Goal: Task Accomplishment & Management: Use online tool/utility

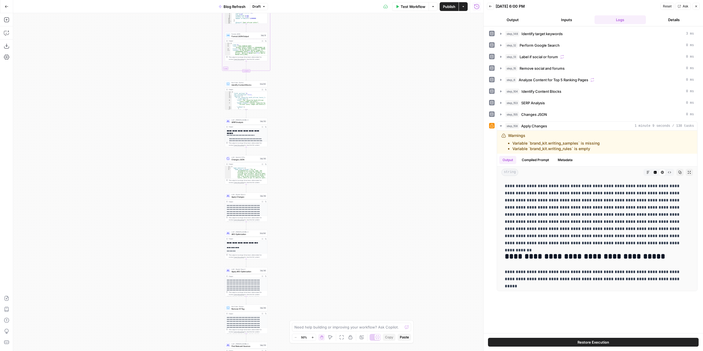
click at [577, 18] on button "Inputs" at bounding box center [566, 19] width 52 height 9
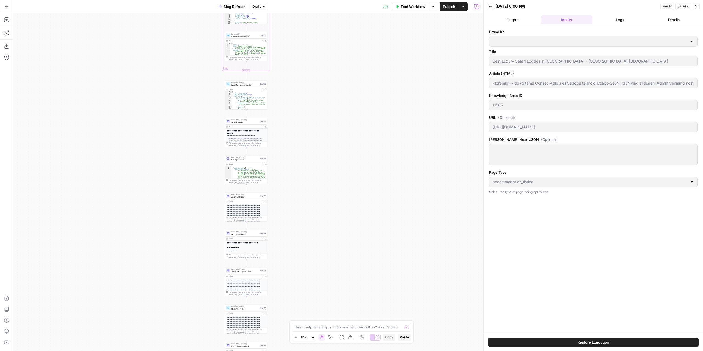
type input "Rhino Africa"
click at [622, 22] on button "Logs" at bounding box center [620, 19] width 52 height 9
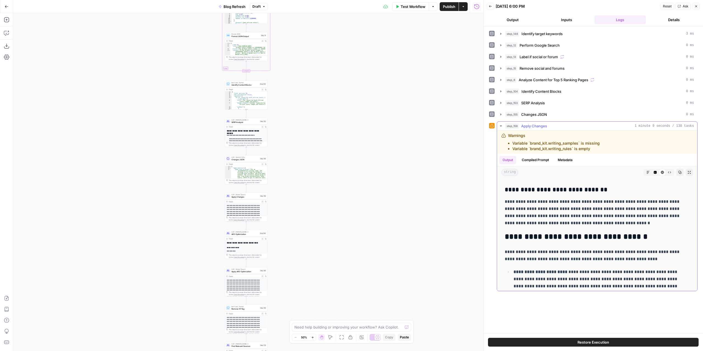
scroll to position [165, 0]
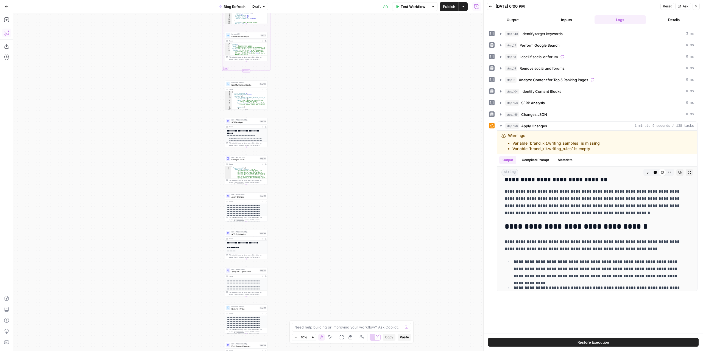
click at [9, 34] on icon "button" at bounding box center [6, 33] width 5 height 4
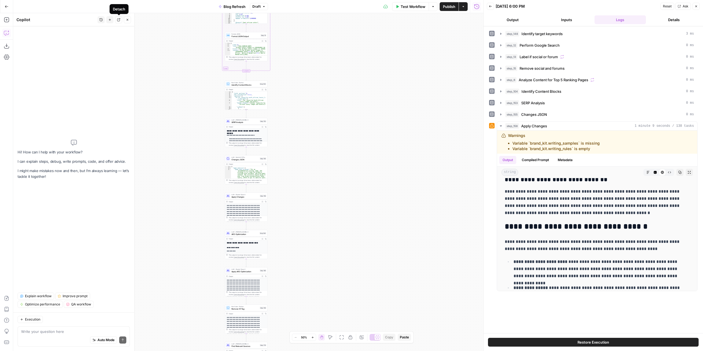
click at [103, 21] on button "History" at bounding box center [100, 19] width 7 height 7
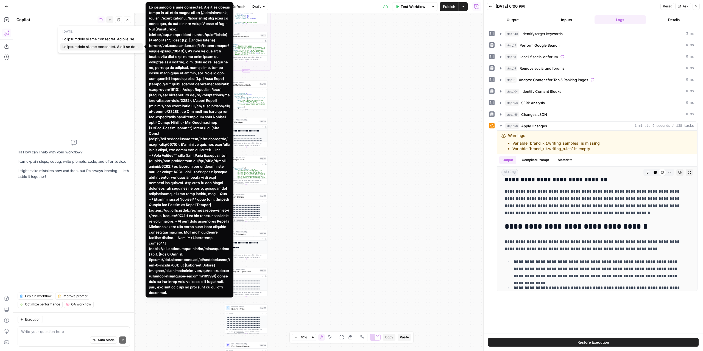
click at [111, 46] on span "button" at bounding box center [100, 46] width 76 height 5
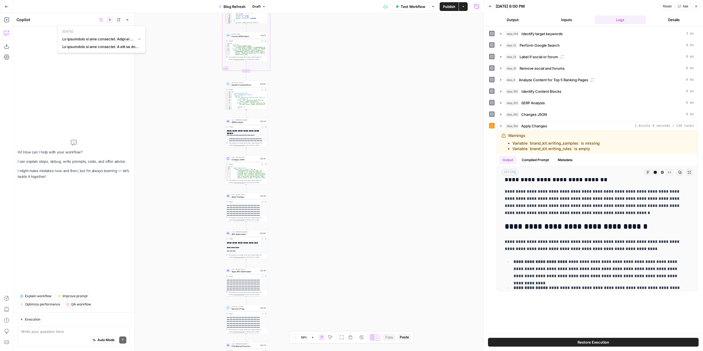
click at [110, 122] on div "Hi! How can I help with your workflow? I can explain steps, debug, write prompt…" at bounding box center [73, 169] width 121 height 286
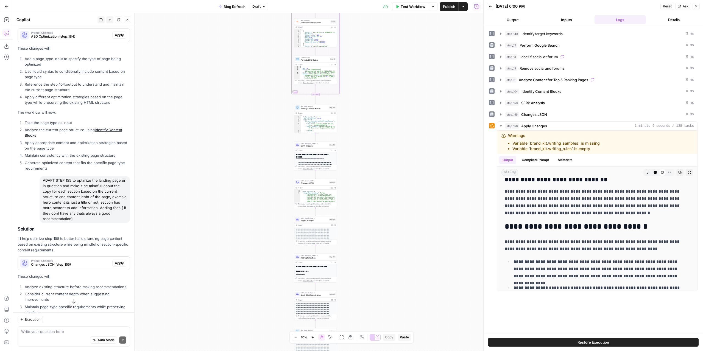
scroll to position [1189, 0]
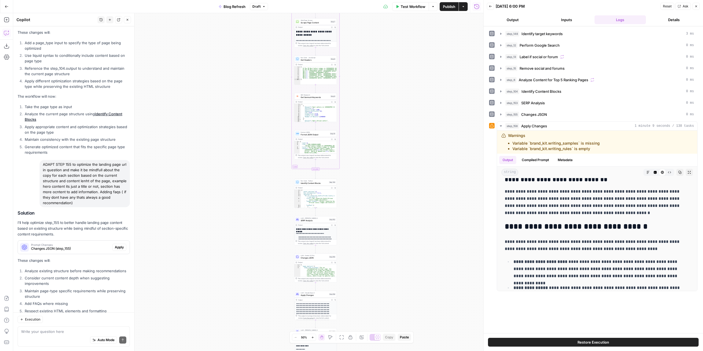
click at [416, 8] on span "Test Workflow" at bounding box center [412, 6] width 25 height 5
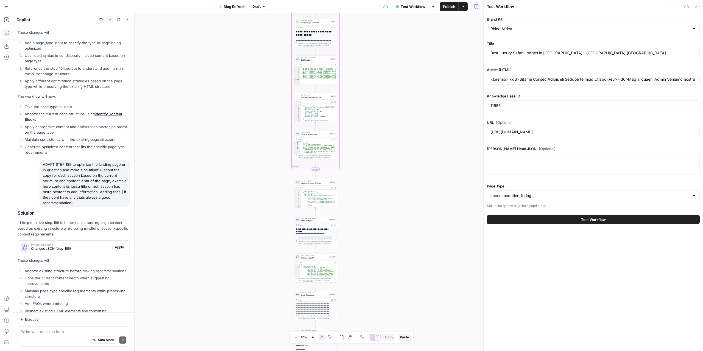
click at [580, 217] on button "Test Workflow" at bounding box center [593, 219] width 213 height 9
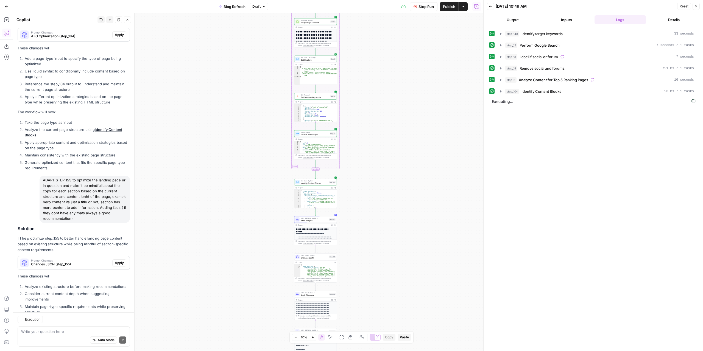
scroll to position [1189, 0]
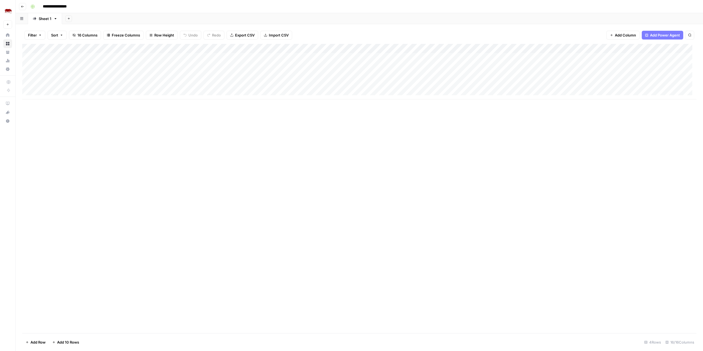
click at [531, 319] on div "Add Column" at bounding box center [359, 188] width 674 height 289
click at [417, 85] on div "Add Column" at bounding box center [359, 71] width 674 height 55
click at [418, 76] on div "Add Column" at bounding box center [359, 71] width 674 height 55
click at [674, 47] on span "Add Column" at bounding box center [683, 48] width 19 height 5
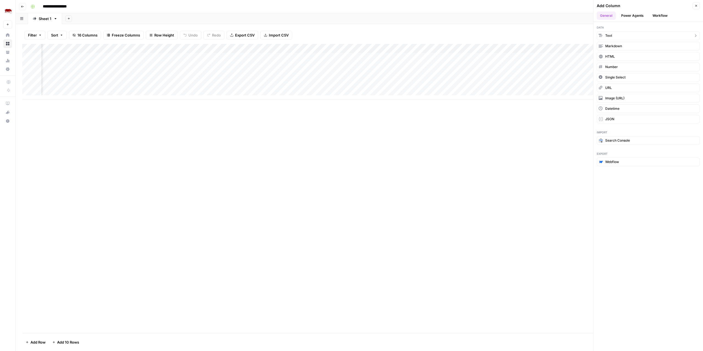
click at [618, 36] on button "Text" at bounding box center [647, 35] width 103 height 9
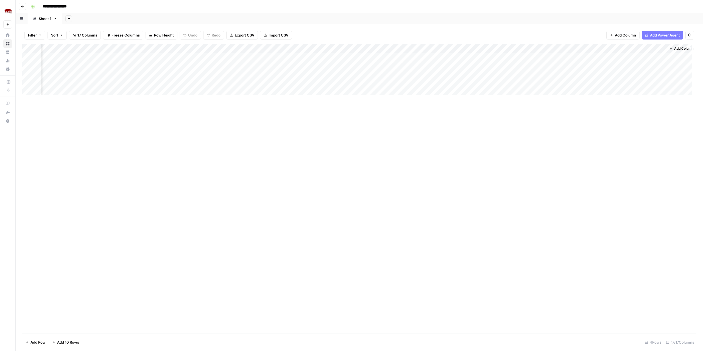
scroll to position [0, 434]
click at [611, 49] on div "Add Column" at bounding box center [359, 71] width 674 height 55
click at [605, 61] on input "New Column" at bounding box center [615, 61] width 56 height 5
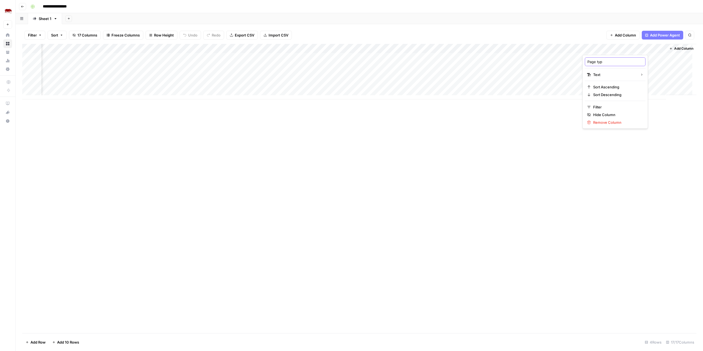
type input "Page type"
click at [565, 138] on div "Add Column" at bounding box center [359, 188] width 674 height 289
click at [656, 49] on div "Add Column" at bounding box center [359, 71] width 674 height 55
click at [588, 168] on div "Add Column" at bounding box center [359, 188] width 674 height 289
click at [364, 46] on div "Add Column" at bounding box center [359, 71] width 674 height 55
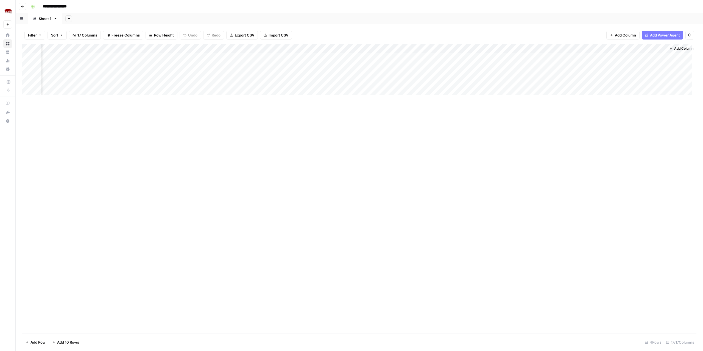
drag, startPoint x: 434, startPoint y: 159, endPoint x: 394, endPoint y: 107, distance: 65.8
click at [433, 159] on div "Add Column" at bounding box center [359, 188] width 674 height 289
click at [369, 60] on div "Add Column" at bounding box center [359, 71] width 674 height 55
click at [364, 86] on div "Add Column" at bounding box center [359, 71] width 674 height 55
click at [605, 56] on div "Add Column" at bounding box center [359, 71] width 674 height 55
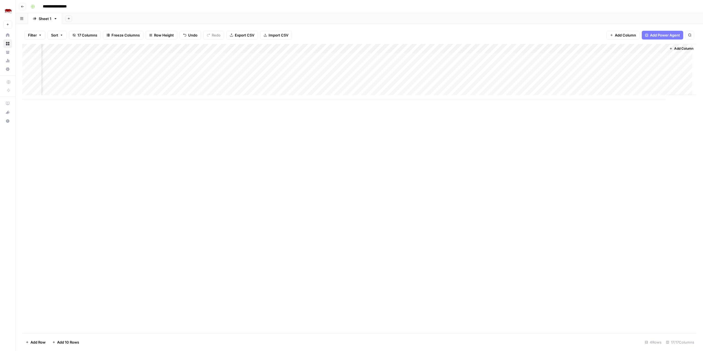
click at [364, 46] on div "Add Column" at bounding box center [359, 71] width 674 height 55
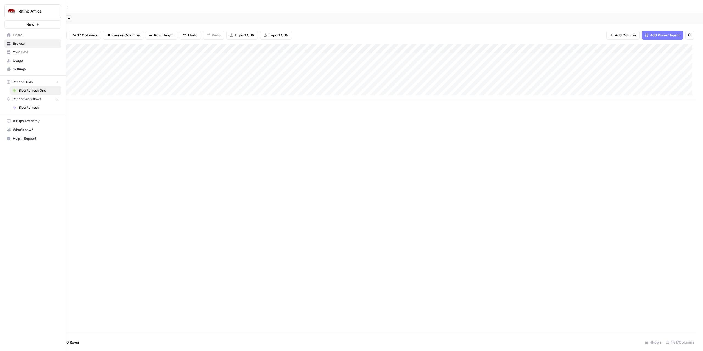
scroll to position [0, 0]
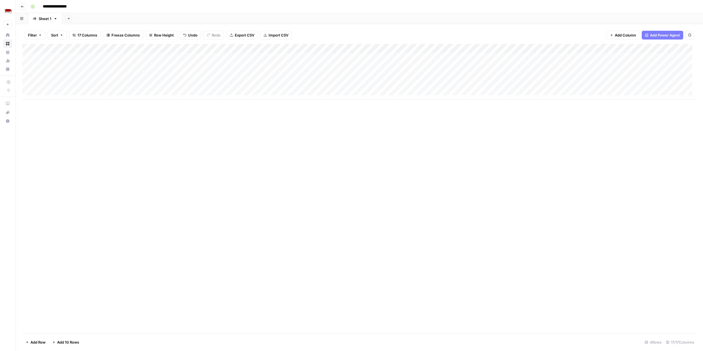
drag, startPoint x: 596, startPoint y: 49, endPoint x: 199, endPoint y: 55, distance: 397.2
click at [199, 55] on div "Add Column" at bounding box center [359, 71] width 674 height 55
drag, startPoint x: 256, startPoint y: 46, endPoint x: 216, endPoint y: 46, distance: 40.1
click at [216, 46] on div "Add Column" at bounding box center [359, 71] width 674 height 55
click at [282, 146] on div "Add Column" at bounding box center [359, 188] width 674 height 289
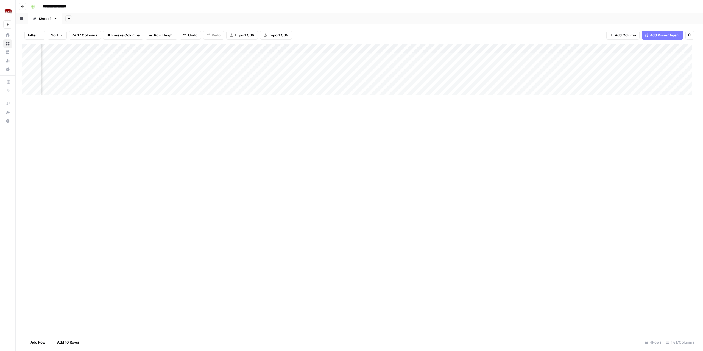
scroll to position [0, 394]
click at [447, 48] on div "Add Column" at bounding box center [359, 71] width 674 height 55
click at [396, 47] on div "Add Column" at bounding box center [359, 71] width 674 height 55
click at [405, 92] on span "Configure Inputs" at bounding box center [408, 94] width 48 height 5
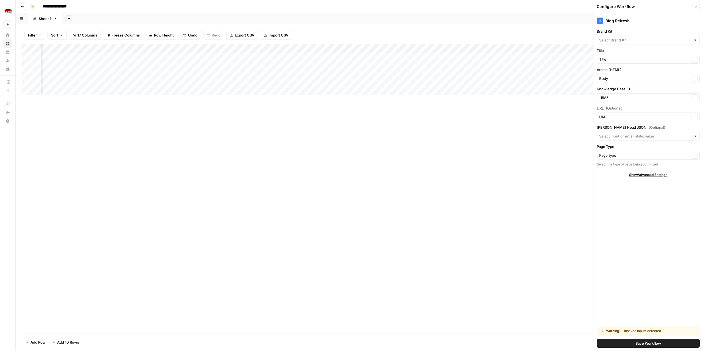
type input "Rhino Africa"
click at [616, 344] on button "Save Workflow" at bounding box center [647, 343] width 103 height 9
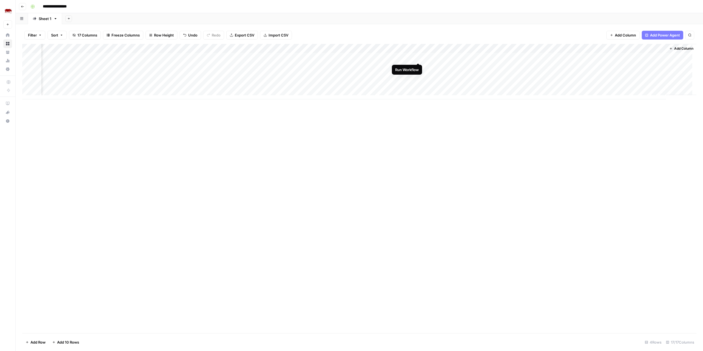
click at [418, 57] on div "Add Column" at bounding box center [359, 71] width 674 height 55
click at [418, 66] on div "Add Column" at bounding box center [359, 71] width 674 height 55
click at [30, 65] on div "Add Column" at bounding box center [359, 71] width 674 height 55
click at [40, 343] on span "Delete 1 Row" at bounding box center [37, 342] width 22 height 5
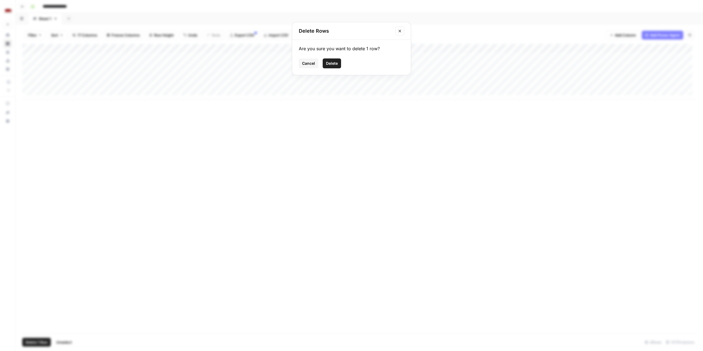
click at [329, 62] on span "Delete" at bounding box center [332, 63] width 12 height 5
click at [416, 57] on div "Add Column" at bounding box center [359, 67] width 674 height 46
click at [112, 56] on div "Add Column" at bounding box center [359, 67] width 674 height 46
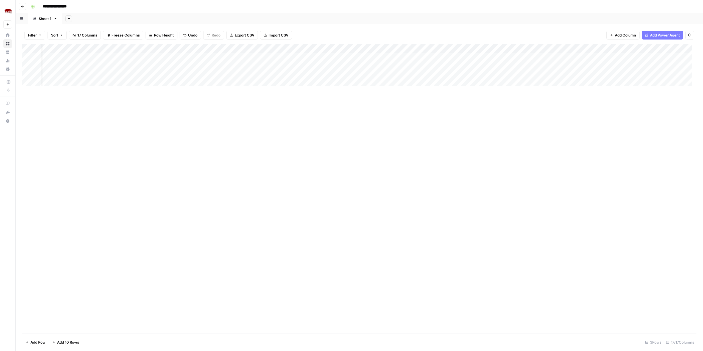
click at [125, 58] on div "Add Column" at bounding box center [359, 67] width 674 height 46
click at [138, 57] on textarea "**********" at bounding box center [97, 58] width 136 height 8
click at [187, 60] on div "Add Column" at bounding box center [359, 67] width 674 height 46
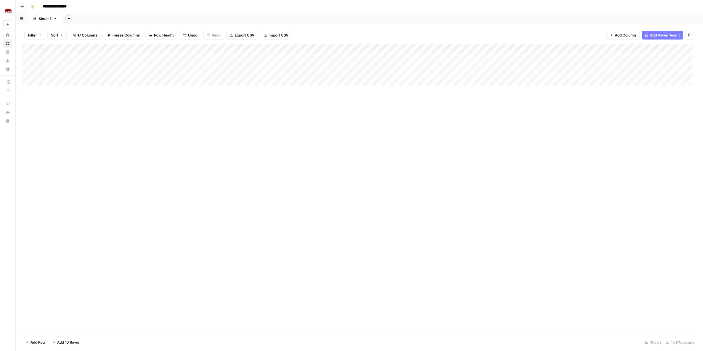
click at [187, 57] on div "Add Column" at bounding box center [359, 67] width 674 height 46
type textarea "**********"
click at [205, 126] on div "Add Column" at bounding box center [359, 188] width 674 height 289
click at [496, 59] on div "Add Column" at bounding box center [359, 67] width 674 height 46
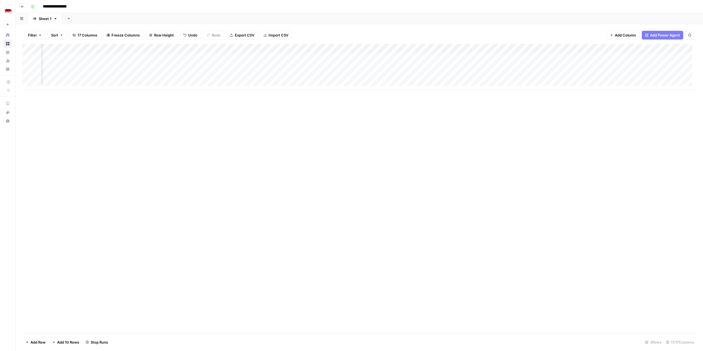
scroll to position [0, 329]
click at [482, 66] on div "Add Column" at bounding box center [359, 67] width 674 height 46
click at [205, 66] on div "Add Column" at bounding box center [359, 67] width 674 height 46
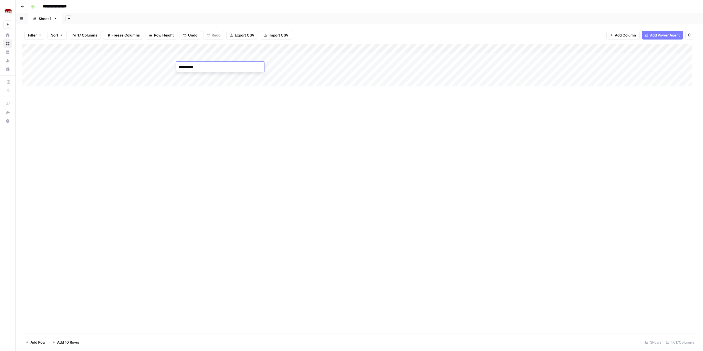
type textarea "**********"
click at [210, 75] on div "Add Column" at bounding box center [359, 67] width 674 height 46
type textarea "**********"
drag, startPoint x: 218, startPoint y: 130, endPoint x: 219, endPoint y: 95, distance: 34.9
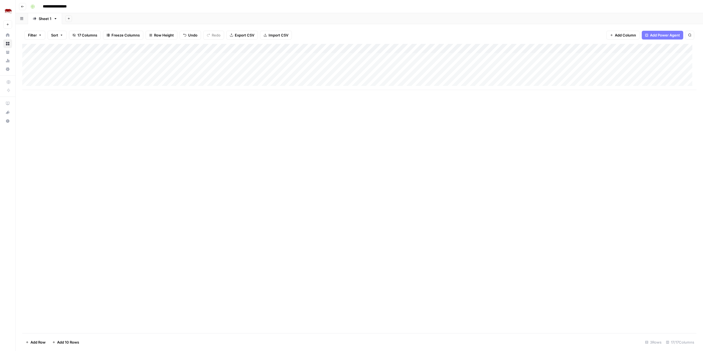
click at [218, 129] on div "Add Column" at bounding box center [359, 188] width 674 height 289
click at [442, 67] on div "Add Column" at bounding box center [359, 67] width 674 height 46
click at [444, 75] on div "Add Column" at bounding box center [359, 67] width 674 height 46
click at [442, 67] on div "Add Column" at bounding box center [359, 67] width 674 height 46
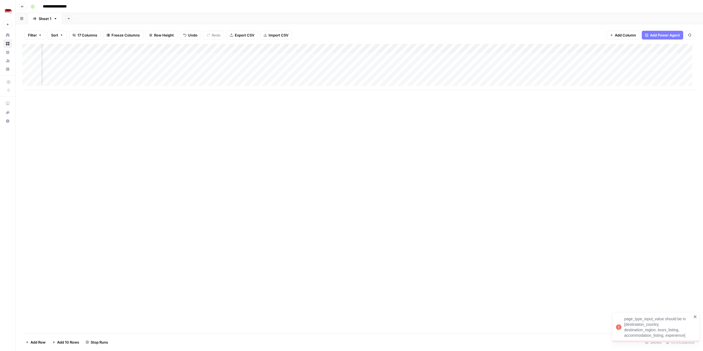
scroll to position [0, 0]
click at [186, 66] on div "Add Column" at bounding box center [359, 67] width 674 height 46
click at [186, 67] on div "Add Column" at bounding box center [359, 67] width 674 height 46
click at [186, 68] on textarea "**********" at bounding box center [220, 67] width 88 height 8
type textarea "**********"
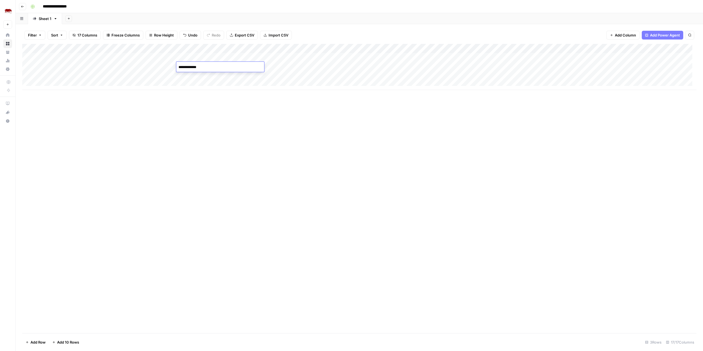
drag, startPoint x: 259, startPoint y: 141, endPoint x: 244, endPoint y: 110, distance: 34.4
click at [257, 138] on div "Add Column" at bounding box center [359, 188] width 674 height 289
click at [418, 67] on div "Add Column" at bounding box center [359, 67] width 674 height 46
click at [579, 75] on div "Add Column" at bounding box center [359, 67] width 674 height 46
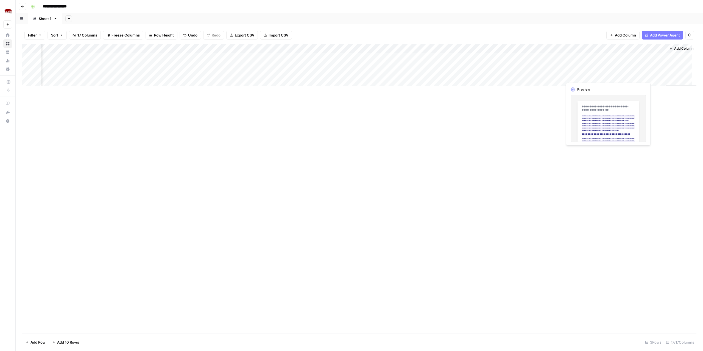
click at [579, 75] on div "Add Column" at bounding box center [359, 67] width 674 height 46
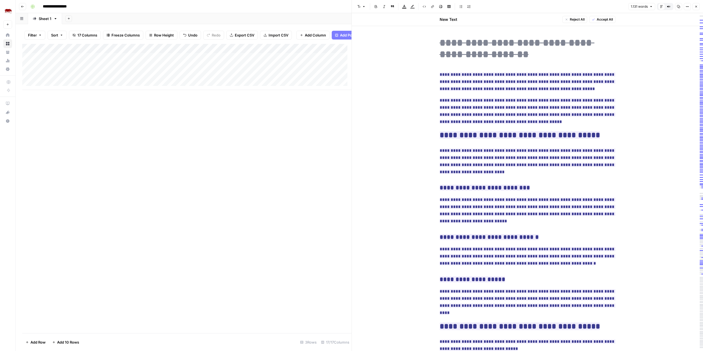
click at [82, 79] on div "Add Column" at bounding box center [186, 67] width 329 height 46
click at [92, 80] on div "Add Column" at bounding box center [186, 67] width 329 height 46
click at [92, 80] on textarea "**********" at bounding box center [109, 81] width 136 height 8
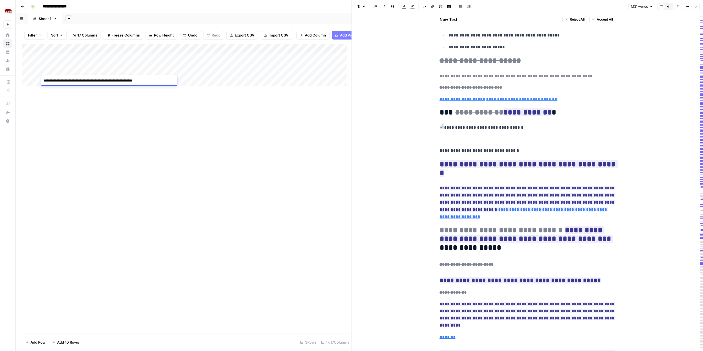
scroll to position [1619, 0]
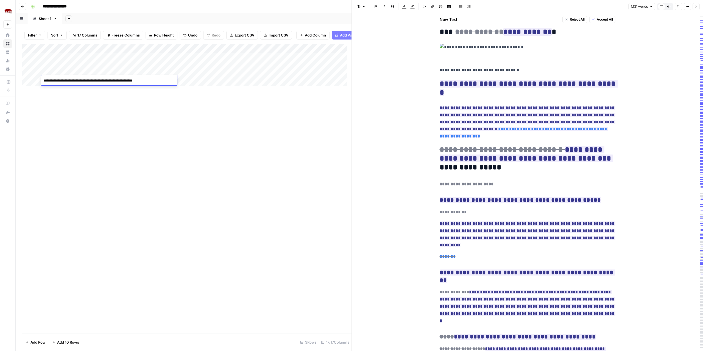
click at [330, 138] on div "Add Column" at bounding box center [186, 188] width 329 height 289
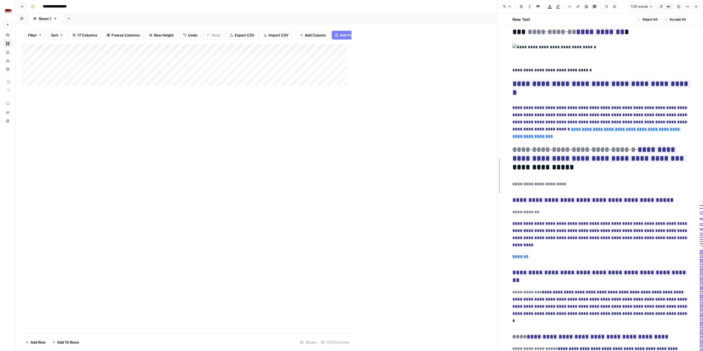
drag, startPoint x: 353, startPoint y: 172, endPoint x: 503, endPoint y: 166, distance: 150.5
drag, startPoint x: 231, startPoint y: 88, endPoint x: 426, endPoint y: 86, distance: 195.1
click at [437, 85] on div "Add Column" at bounding box center [259, 67] width 475 height 46
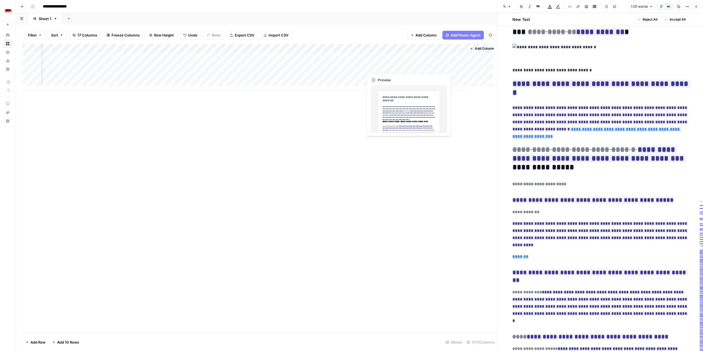
click at [375, 75] on div "Add Column" at bounding box center [259, 67] width 475 height 46
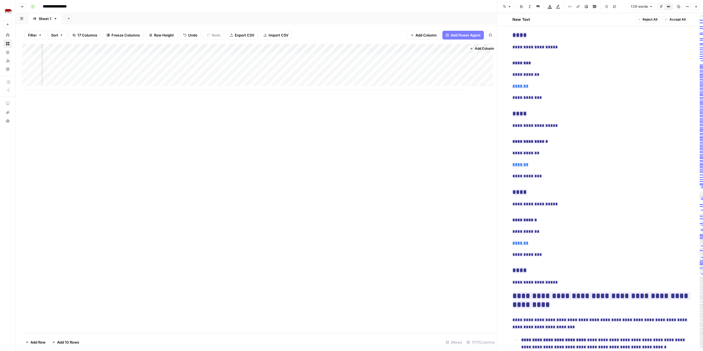
scroll to position [1125, 0]
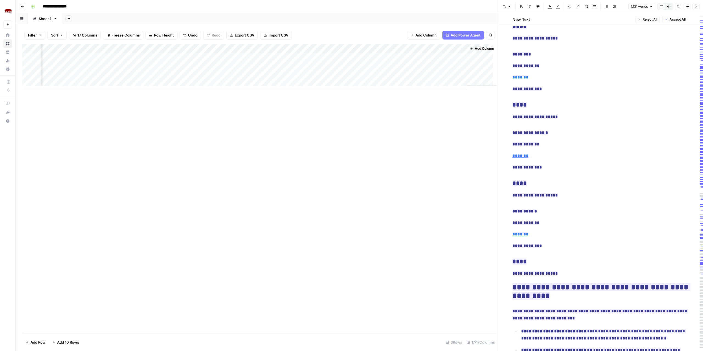
click at [382, 67] on div "Add Column" at bounding box center [259, 67] width 475 height 46
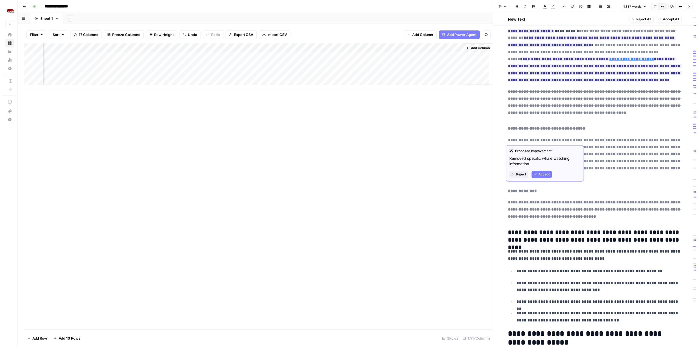
scroll to position [1308, 0]
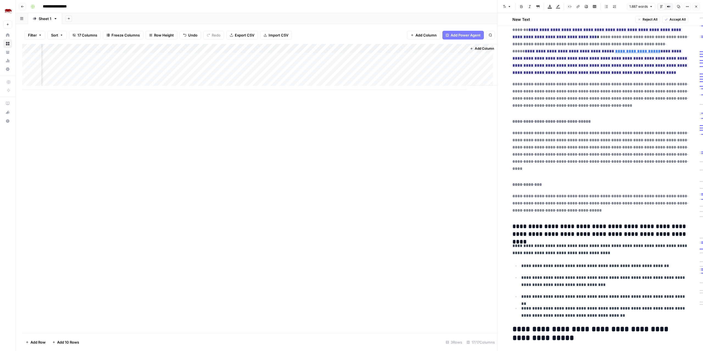
click at [695, 7] on icon "button" at bounding box center [696, 7] width 2 height 2
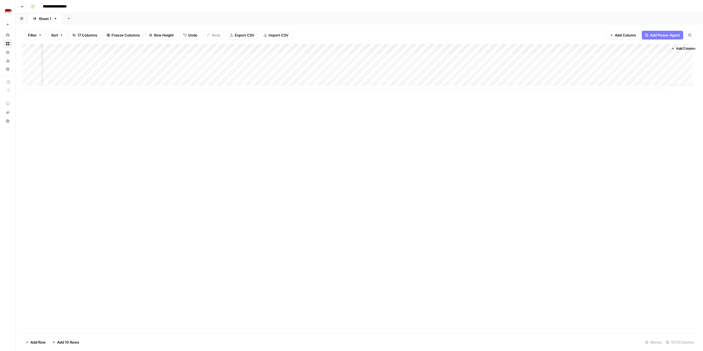
scroll to position [0, 387]
click at [502, 162] on div "Add Column" at bounding box center [359, 188] width 674 height 289
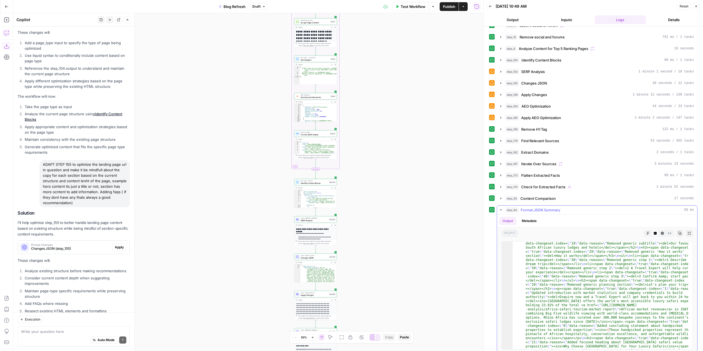
scroll to position [1174, 0]
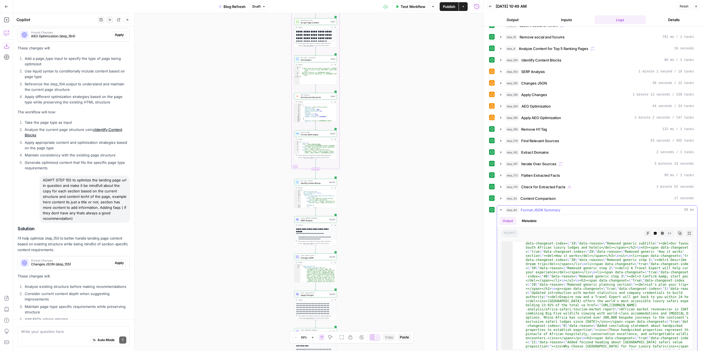
click at [646, 232] on icon "button" at bounding box center [647, 233] width 3 height 3
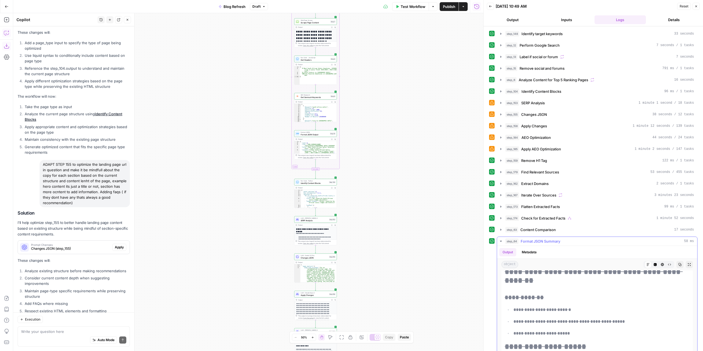
scroll to position [55, 0]
click at [685, 261] on button "Expand Output" at bounding box center [688, 264] width 7 height 7
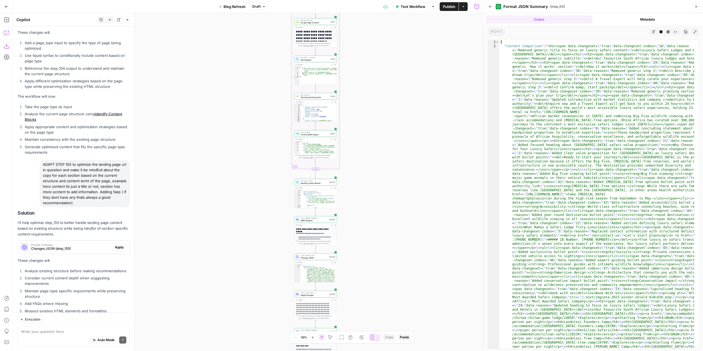
click at [655, 32] on button "Markdown" at bounding box center [653, 31] width 7 height 7
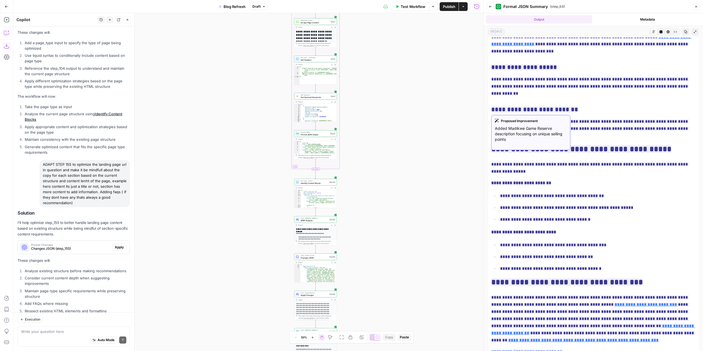
scroll to position [1537, 0]
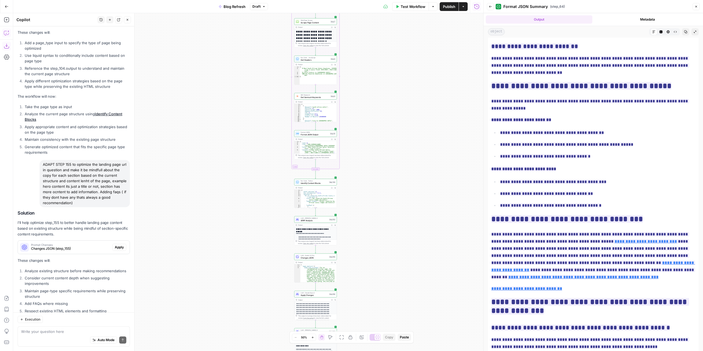
click at [445, 6] on span "Publish" at bounding box center [449, 6] width 12 height 5
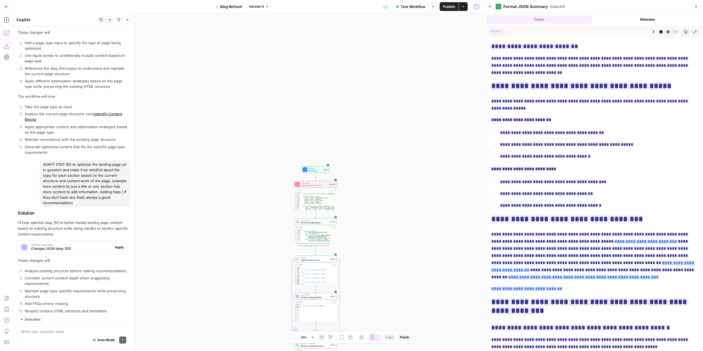
click at [489, 7] on icon "button" at bounding box center [490, 6] width 3 height 3
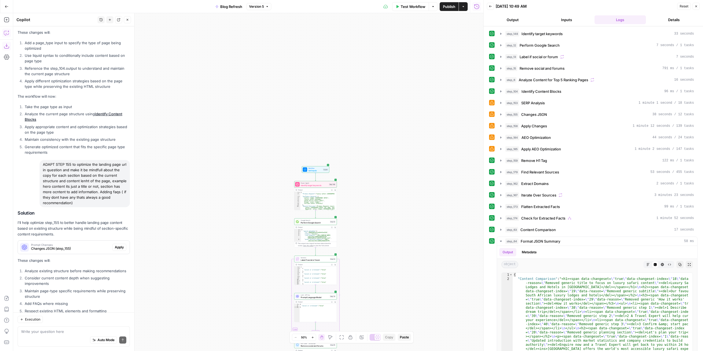
click at [577, 21] on button "Inputs" at bounding box center [566, 19] width 52 height 9
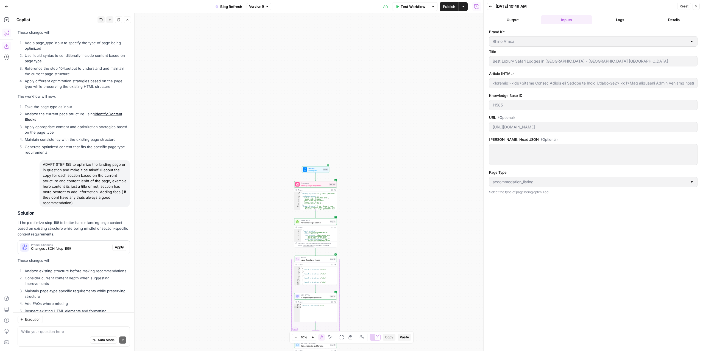
click at [413, 6] on span "Test Workflow" at bounding box center [412, 6] width 25 height 5
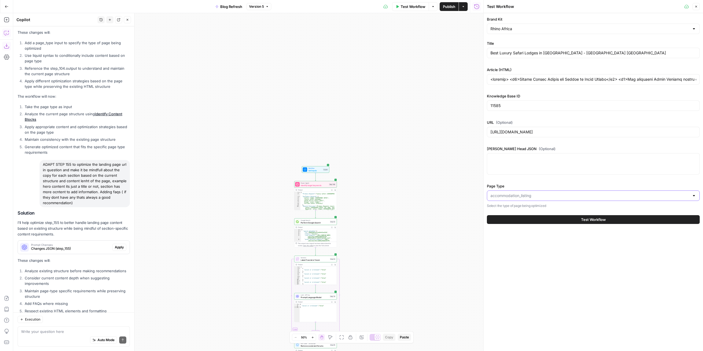
click at [597, 197] on input "Page Type" at bounding box center [589, 195] width 199 height 5
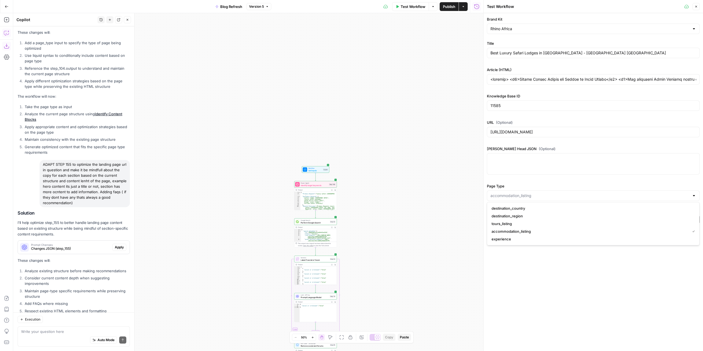
type input "accommodation_listing"
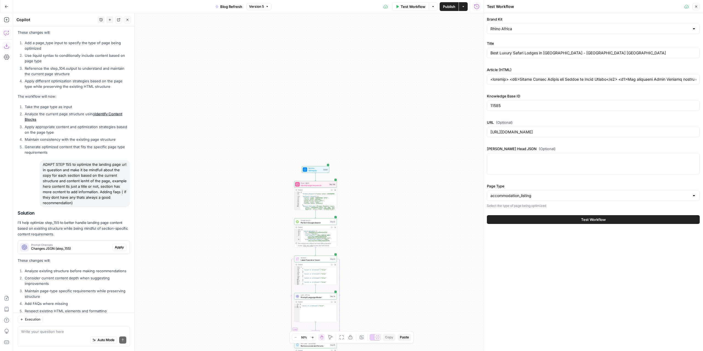
click at [514, 257] on div "Brand Kit Rhino Africa Title Best Luxury Safari Lodges in [GEOGRAPHIC_DATA] - […" at bounding box center [592, 182] width 219 height 338
click at [317, 172] on span "Set Inputs" at bounding box center [315, 170] width 14 height 3
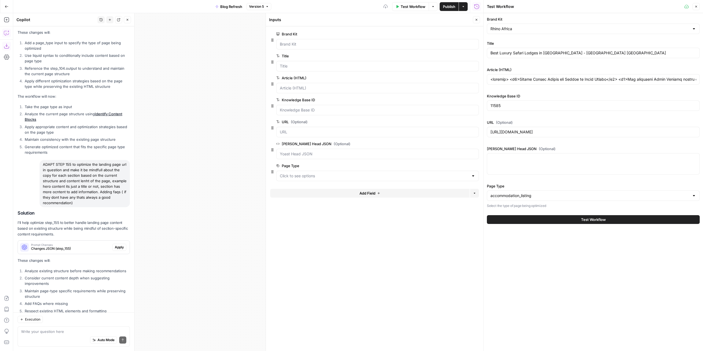
click at [532, 186] on label "Page Type" at bounding box center [593, 185] width 213 height 5
click at [532, 193] on input "accommodation_listing" at bounding box center [589, 195] width 199 height 5
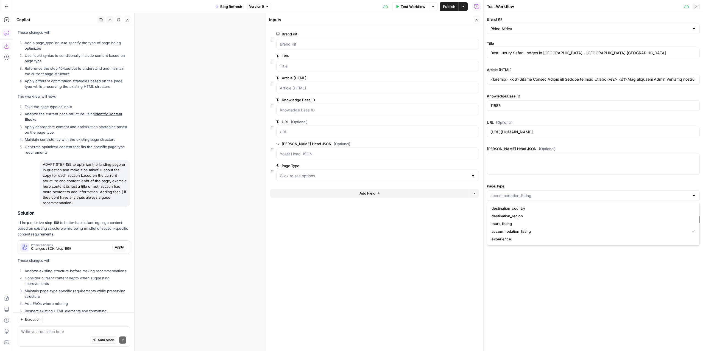
type input "accommodation_listing"
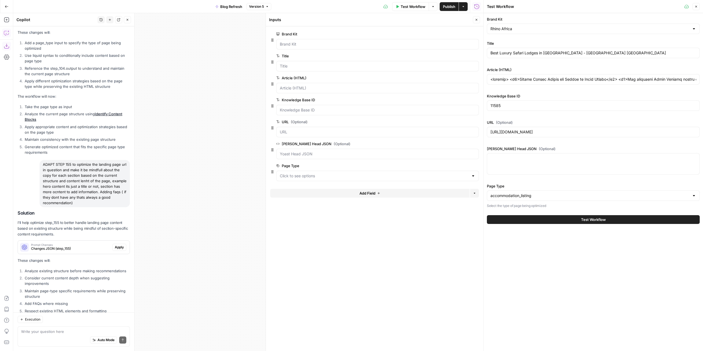
click at [459, 164] on span "edit field" at bounding box center [458, 166] width 12 height 4
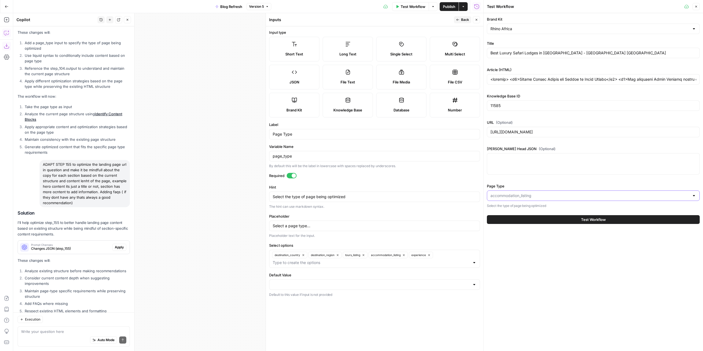
drag, startPoint x: 518, startPoint y: 193, endPoint x: 484, endPoint y: 194, distance: 34.9
click at [484, 194] on div "Test Workflow Close Brand Kit Rhino Africa Title Best Luxury Safari Lodges in […" at bounding box center [593, 175] width 220 height 351
type input "accommodation_listing"
click at [304, 46] on label "Short Text" at bounding box center [294, 49] width 50 height 25
click at [458, 18] on div "Publish P" at bounding box center [449, 18] width 22 height 9
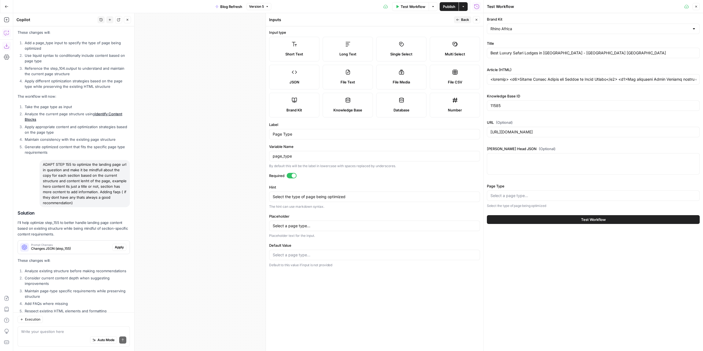
click at [340, 144] on label "Variable Name" at bounding box center [374, 146] width 211 height 5
click at [340, 153] on input "page_type" at bounding box center [375, 155] width 204 height 5
click at [464, 18] on span "Back" at bounding box center [465, 19] width 8 height 5
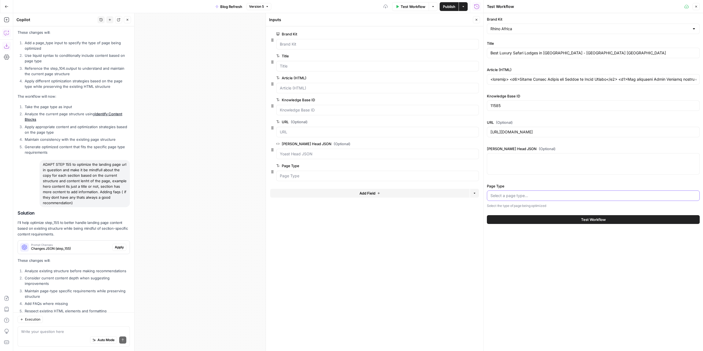
click at [519, 196] on input "Page Type" at bounding box center [593, 195] width 206 height 5
type input "Accommodation"
click at [537, 255] on div "Brand Kit Rhino Africa Title Best Luxury Safari Lodges in [GEOGRAPHIC_DATA] - R…" at bounding box center [592, 182] width 219 height 338
click at [475, 19] on icon "button" at bounding box center [476, 19] width 3 height 3
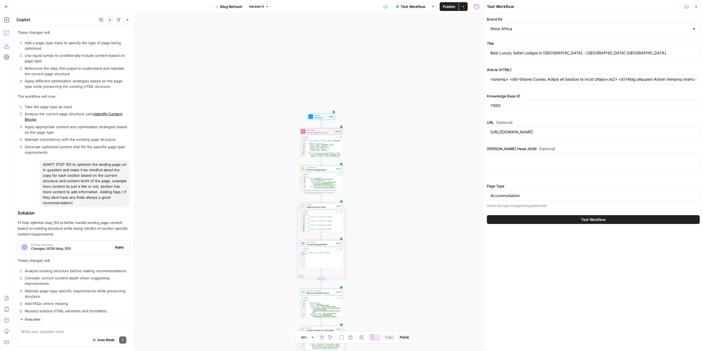
drag, startPoint x: 380, startPoint y: 221, endPoint x: 385, endPoint y: 173, distance: 48.6
click at [385, 173] on div "true false false true false true Workflow Set Inputs Inputs Power Agent Identif…" at bounding box center [248, 182] width 470 height 338
click at [63, 333] on textarea at bounding box center [73, 331] width 105 height 5
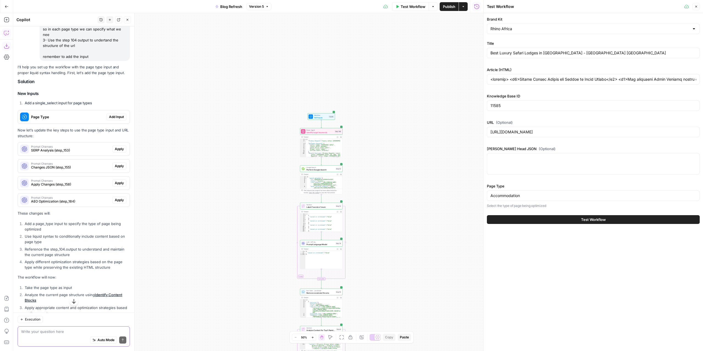
scroll to position [970, 0]
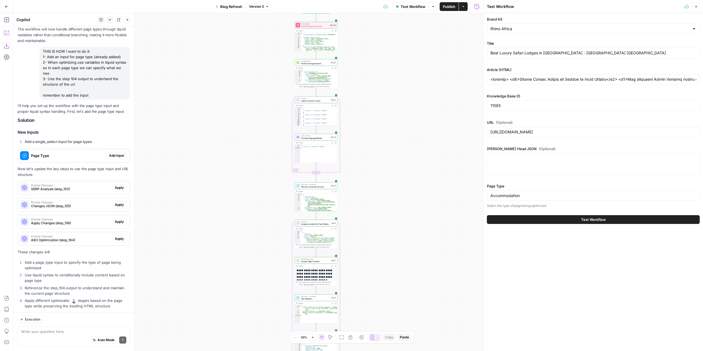
drag, startPoint x: 250, startPoint y: 188, endPoint x: 258, endPoint y: 181, distance: 10.7
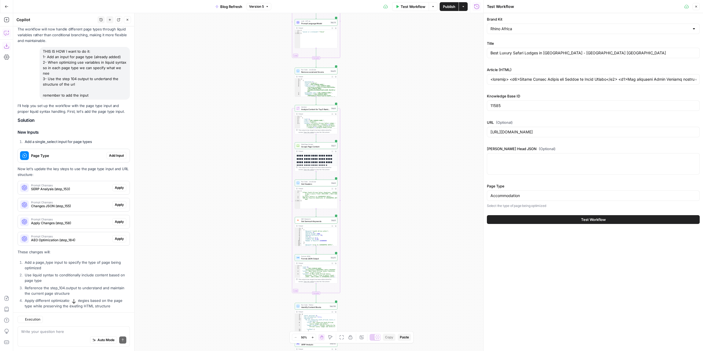
drag, startPoint x: 266, startPoint y: 257, endPoint x: 272, endPoint y: 180, distance: 77.1
click at [268, 165] on div "true false false true false true Workflow Set Inputs Inputs Power Agent Identif…" at bounding box center [248, 182] width 470 height 338
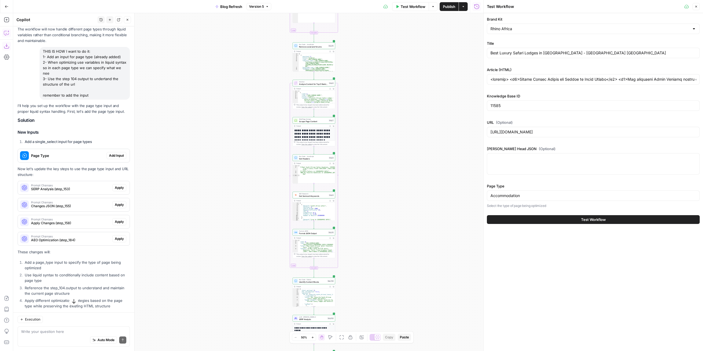
drag, startPoint x: 267, startPoint y: 219, endPoint x: 315, endPoint y: 212, distance: 47.7
click at [268, 212] on div "true false false true false true Workflow Set Inputs Inputs Power Agent Identif…" at bounding box center [248, 182] width 470 height 338
click at [364, 227] on div "true false false true false true Workflow Set Inputs Inputs Power Agent Identif…" at bounding box center [248, 182] width 470 height 338
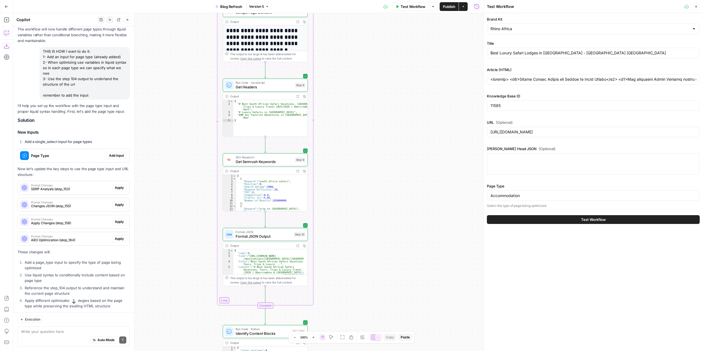
drag, startPoint x: 348, startPoint y: 270, endPoint x: 358, endPoint y: 152, distance: 118.4
click at [357, 155] on div "true false false true false true Workflow Set Inputs Inputs Power Agent Identif…" at bounding box center [248, 182] width 470 height 338
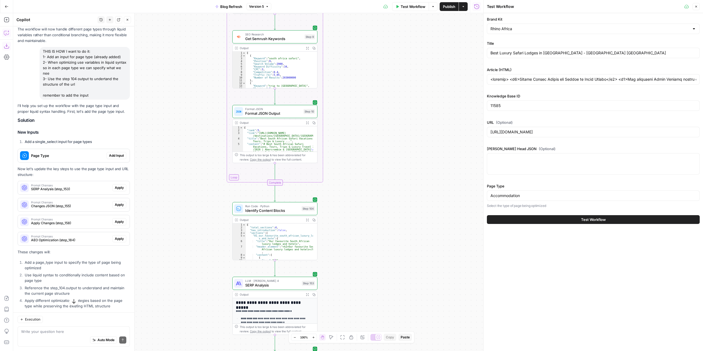
drag, startPoint x: 346, startPoint y: 232, endPoint x: 353, endPoint y: 163, distance: 69.2
click at [353, 165] on div "true false false true false true Workflow Set Inputs Inputs Power Agent Identif…" at bounding box center [248, 182] width 470 height 338
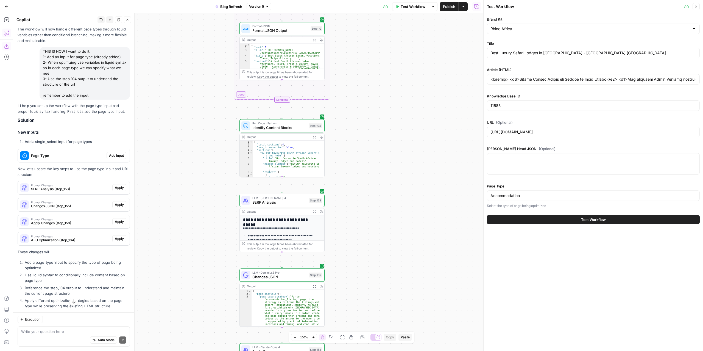
drag, startPoint x: 348, startPoint y: 244, endPoint x: 346, endPoint y: 167, distance: 77.2
click at [346, 168] on div "true false false true false true Workflow Set Inputs Inputs Power Agent Identif…" at bounding box center [248, 182] width 470 height 338
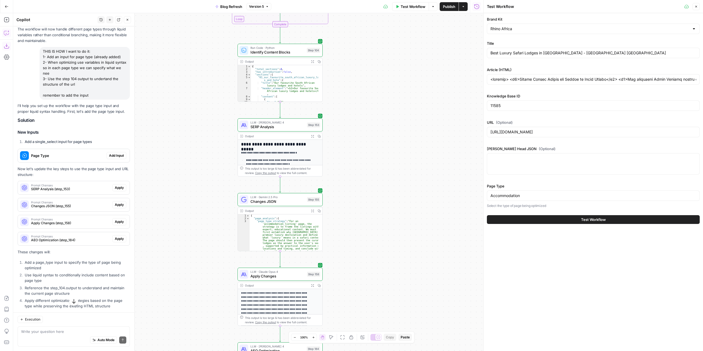
click at [286, 124] on span "LLM · [PERSON_NAME] 4" at bounding box center [277, 122] width 54 height 4
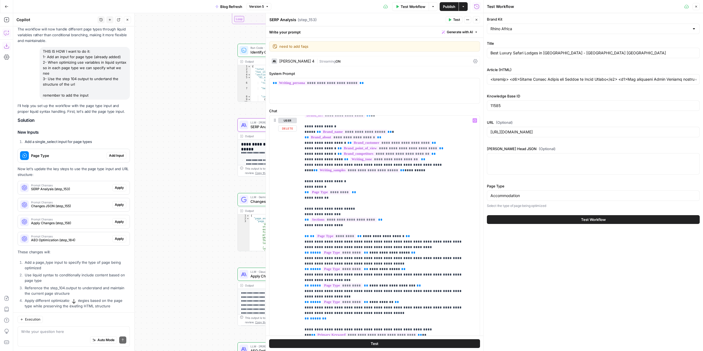
scroll to position [55, 0]
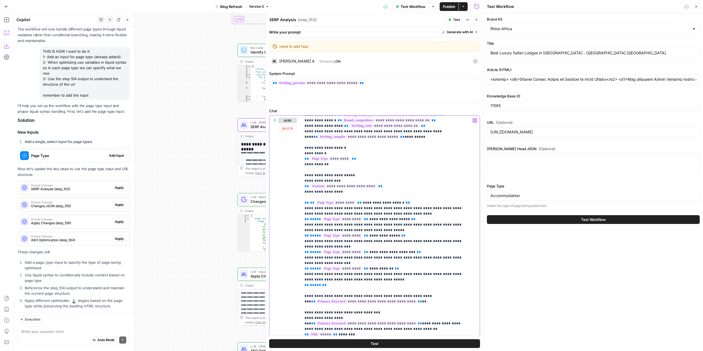
click at [379, 201] on span "**********" at bounding box center [384, 203] width 42 height 4
click at [385, 217] on span "**********" at bounding box center [389, 219] width 41 height 4
drag, startPoint x: 374, startPoint y: 223, endPoint x: 385, endPoint y: 225, distance: 11.1
click at [385, 234] on span "**********" at bounding box center [384, 236] width 31 height 4
drag, startPoint x: 392, startPoint y: 242, endPoint x: 403, endPoint y: 243, distance: 11.8
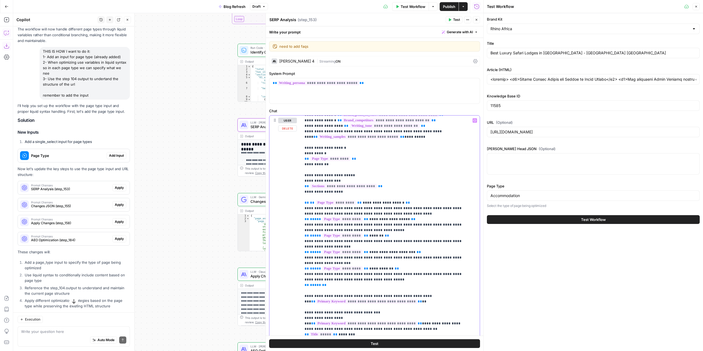
click at [538, 265] on div "Brand Kit Rhino Africa Title Best Luxury Safari Lodges in [GEOGRAPHIC_DATA] - R…" at bounding box center [592, 182] width 219 height 338
